Goal: Communication & Community: Answer question/provide support

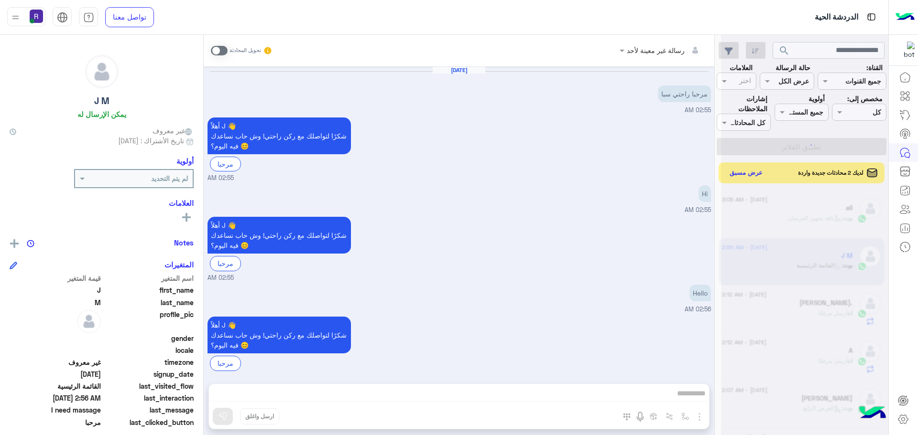
scroll to position [360, 0]
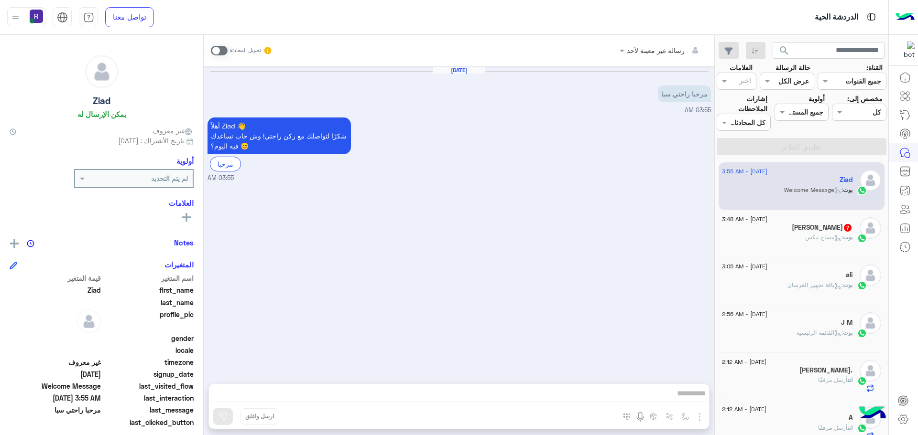
click at [219, 44] on div "تحويل المحادثة" at bounding box center [242, 50] width 62 height 17
click at [223, 54] on span at bounding box center [219, 51] width 17 height 10
click at [700, 417] on img "button" at bounding box center [698, 416] width 11 height 11
click at [682, 394] on span "الصور" at bounding box center [681, 396] width 18 height 11
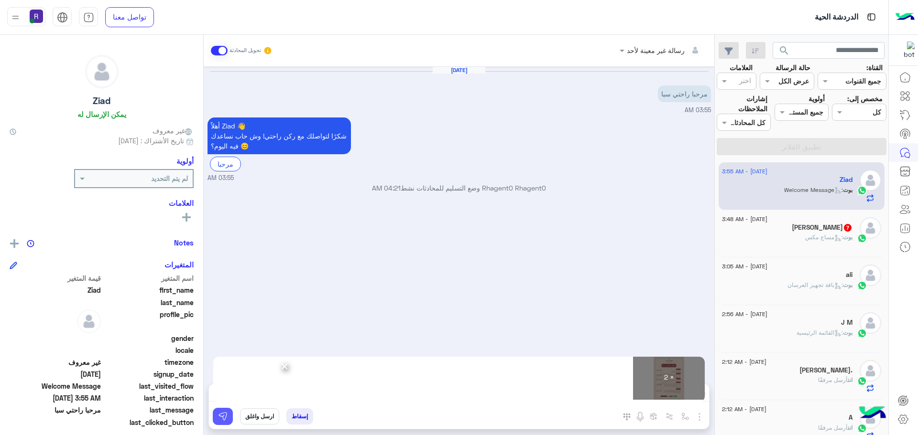
click at [226, 414] on img at bounding box center [223, 417] width 10 height 10
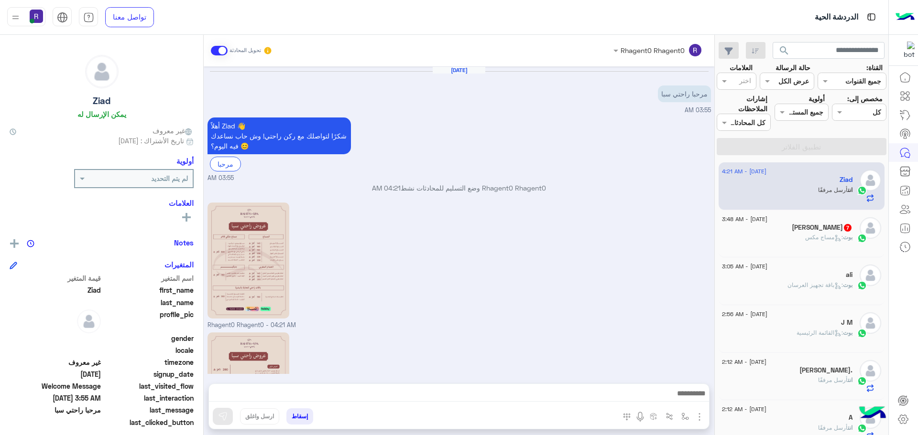
scroll to position [103, 0]
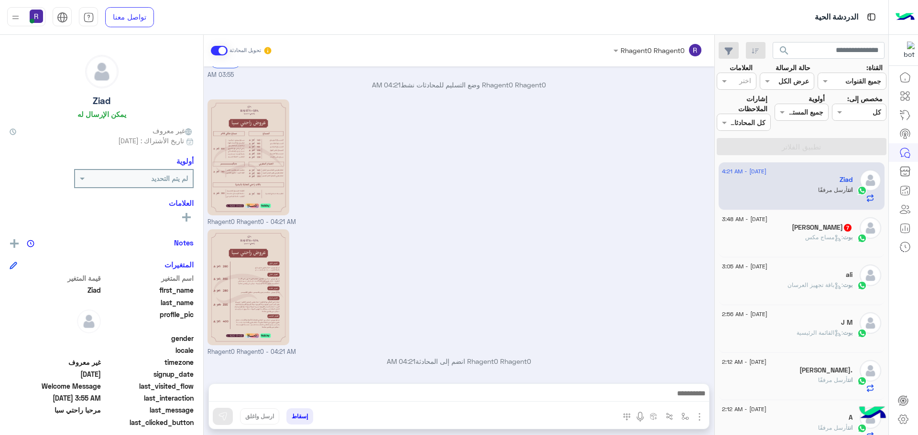
click at [798, 238] on div "بوت : مساج مكس" at bounding box center [787, 241] width 130 height 17
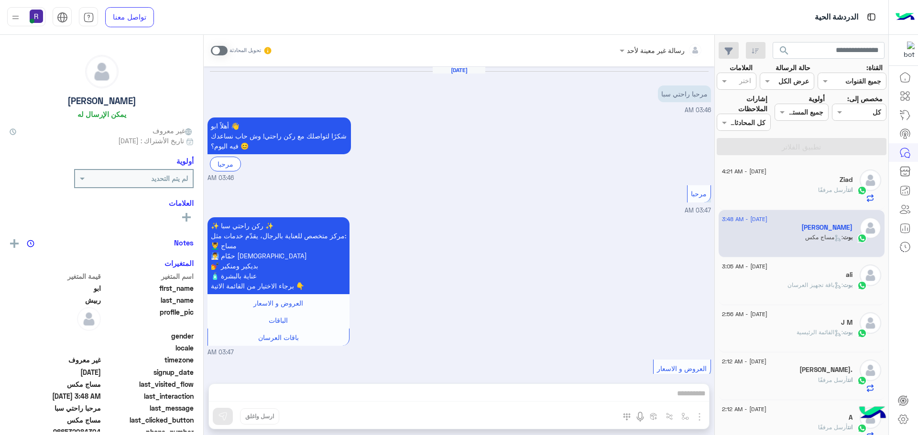
scroll to position [799, 0]
